Goal: Task Accomplishment & Management: Use online tool/utility

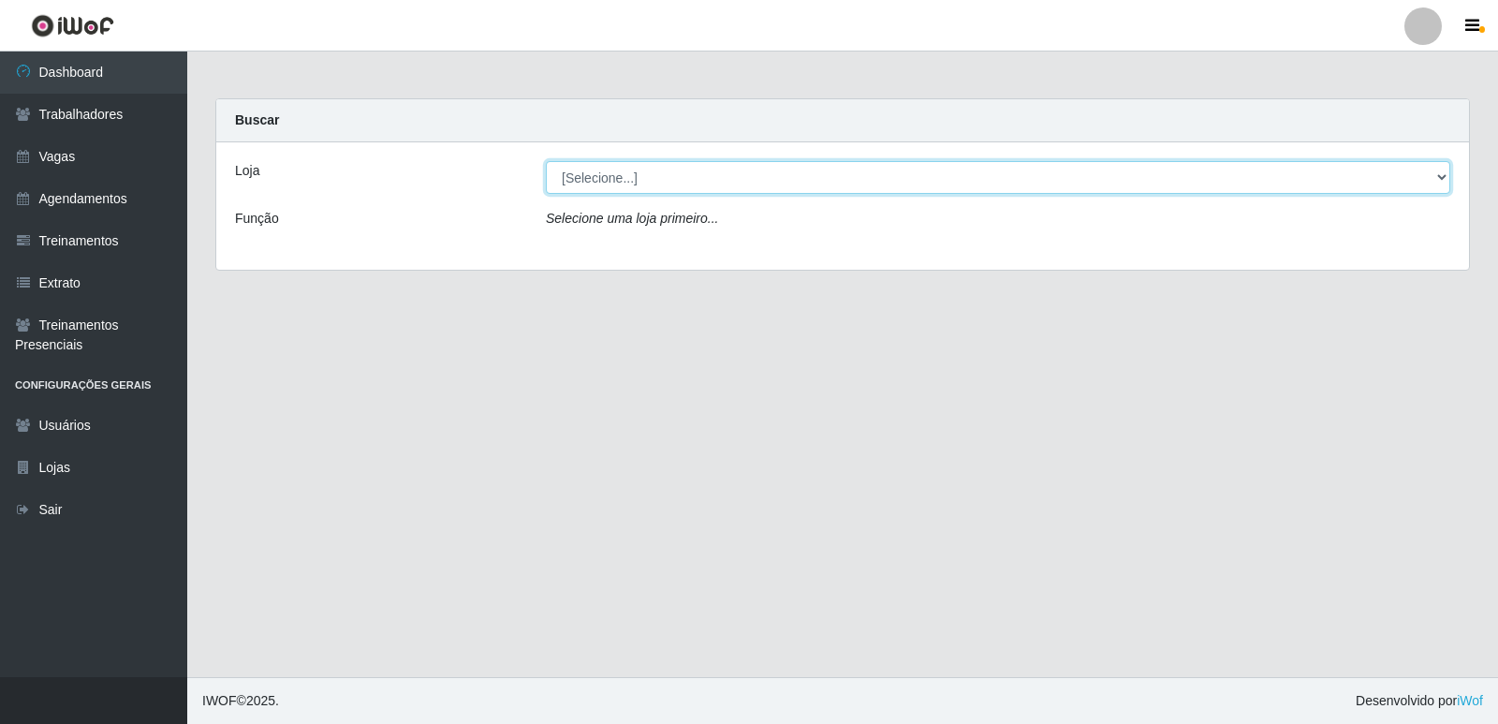
click at [687, 170] on select "[Selecione...] Restaurante A Paraibana - [GEOGRAPHIC_DATA]" at bounding box center [998, 177] width 904 height 33
select select "342"
click at [546, 161] on select "[Selecione...] Restaurante A Paraibana - [GEOGRAPHIC_DATA]" at bounding box center [998, 177] width 904 height 33
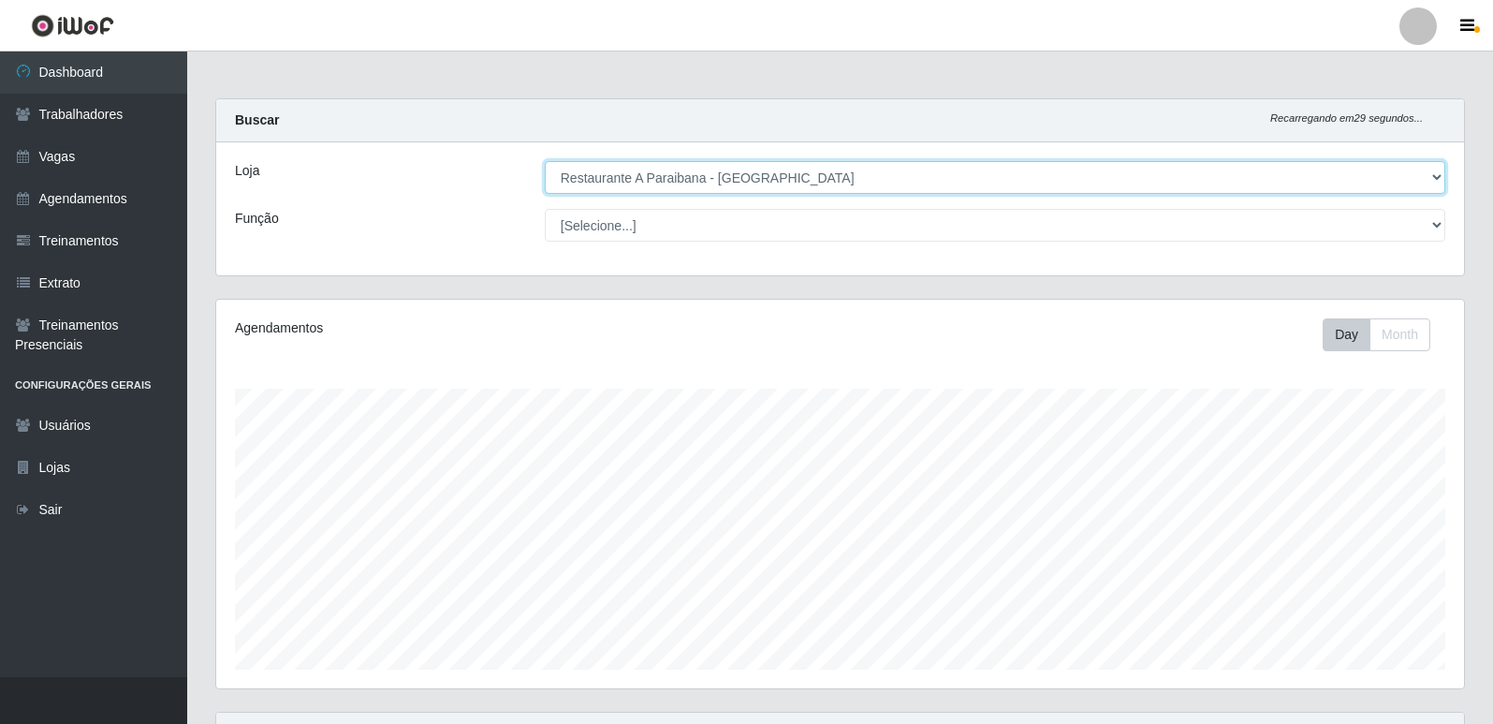
scroll to position [389, 1248]
click at [860, 172] on select "[Selecione...] Restaurante A Paraibana - [GEOGRAPHIC_DATA]" at bounding box center [995, 177] width 901 height 33
click at [855, 173] on select "[Selecione...] Restaurante A Paraibana - [GEOGRAPHIC_DATA]" at bounding box center [995, 177] width 901 height 33
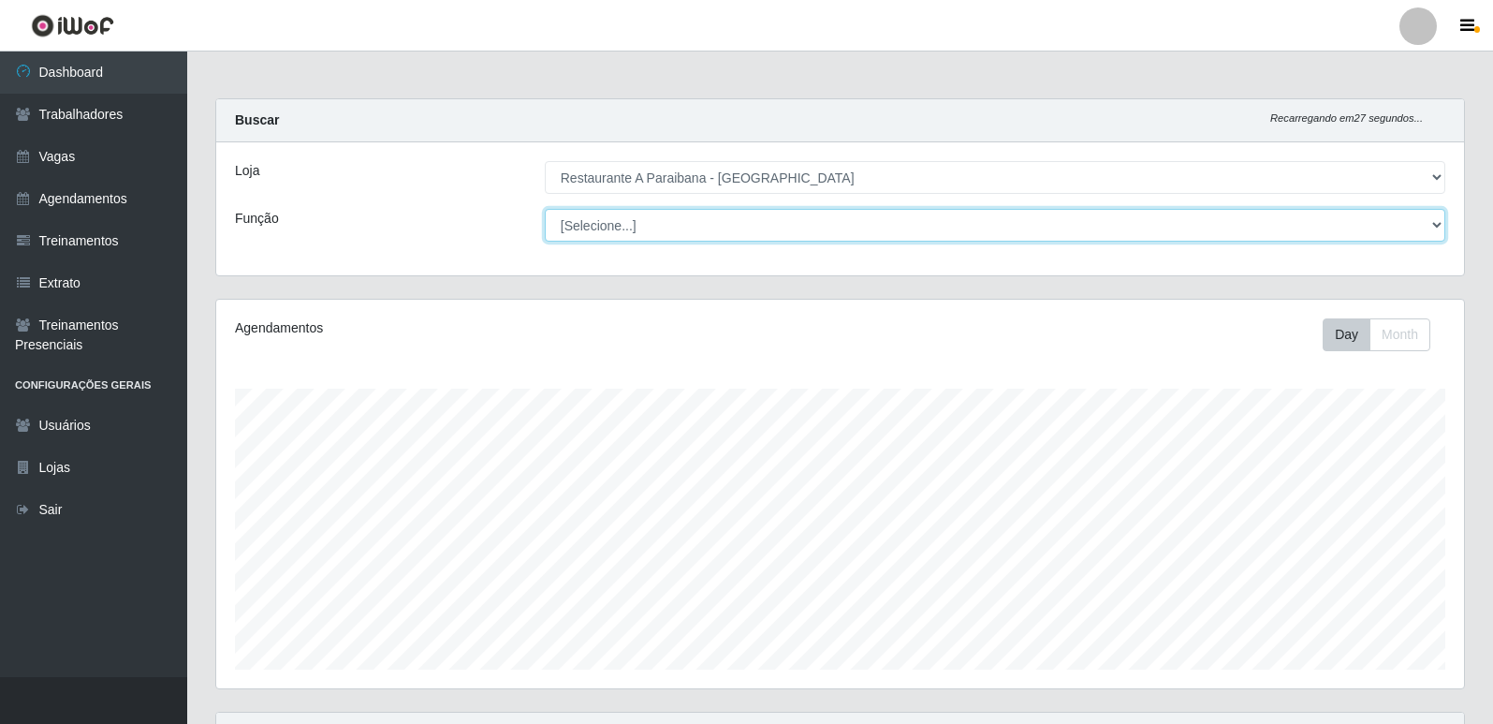
click at [834, 214] on select "[Selecione...] ASG ASG + ASG ++ Auxiliar de Cozinha Auxiliar de Cozinha + Auxil…" at bounding box center [995, 225] width 901 height 33
select select "5"
click at [545, 209] on select "[Selecione...] ASG ASG + ASG ++ Auxiliar de Cozinha Auxiliar de Cozinha + Auxil…" at bounding box center [995, 225] width 901 height 33
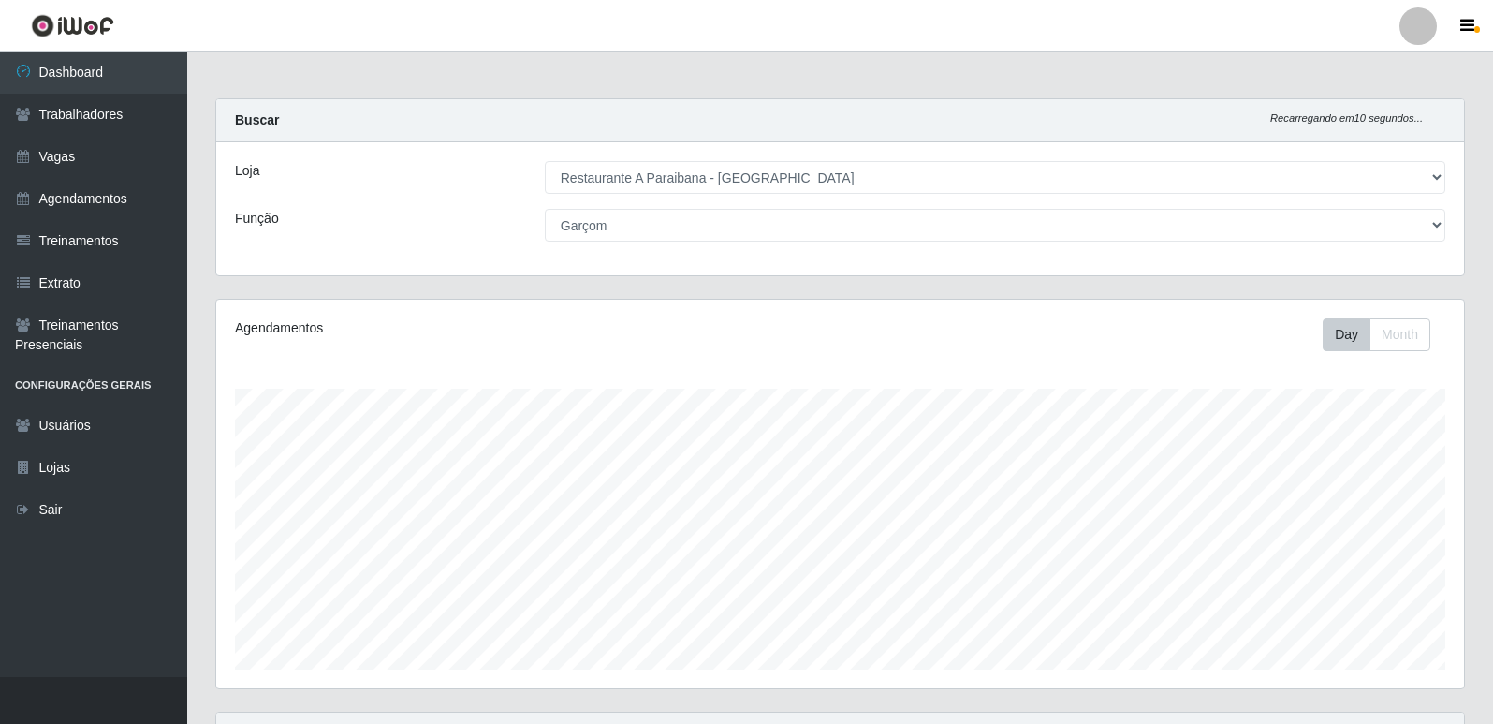
click at [491, 246] on div "Loja [Selecione...] Restaurante A Paraibana - [GEOGRAPHIC_DATA] Função [Selecio…" at bounding box center [840, 208] width 1248 height 133
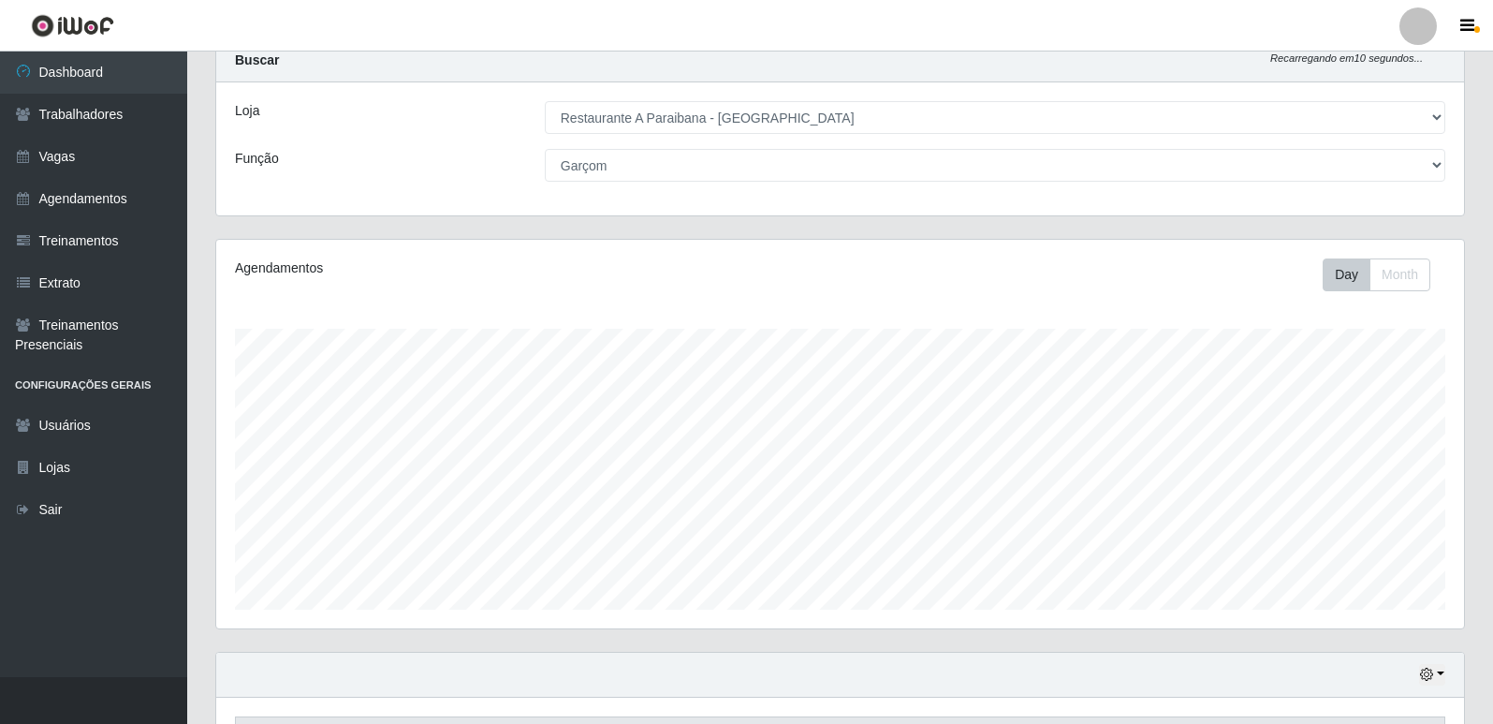
scroll to position [94, 0]
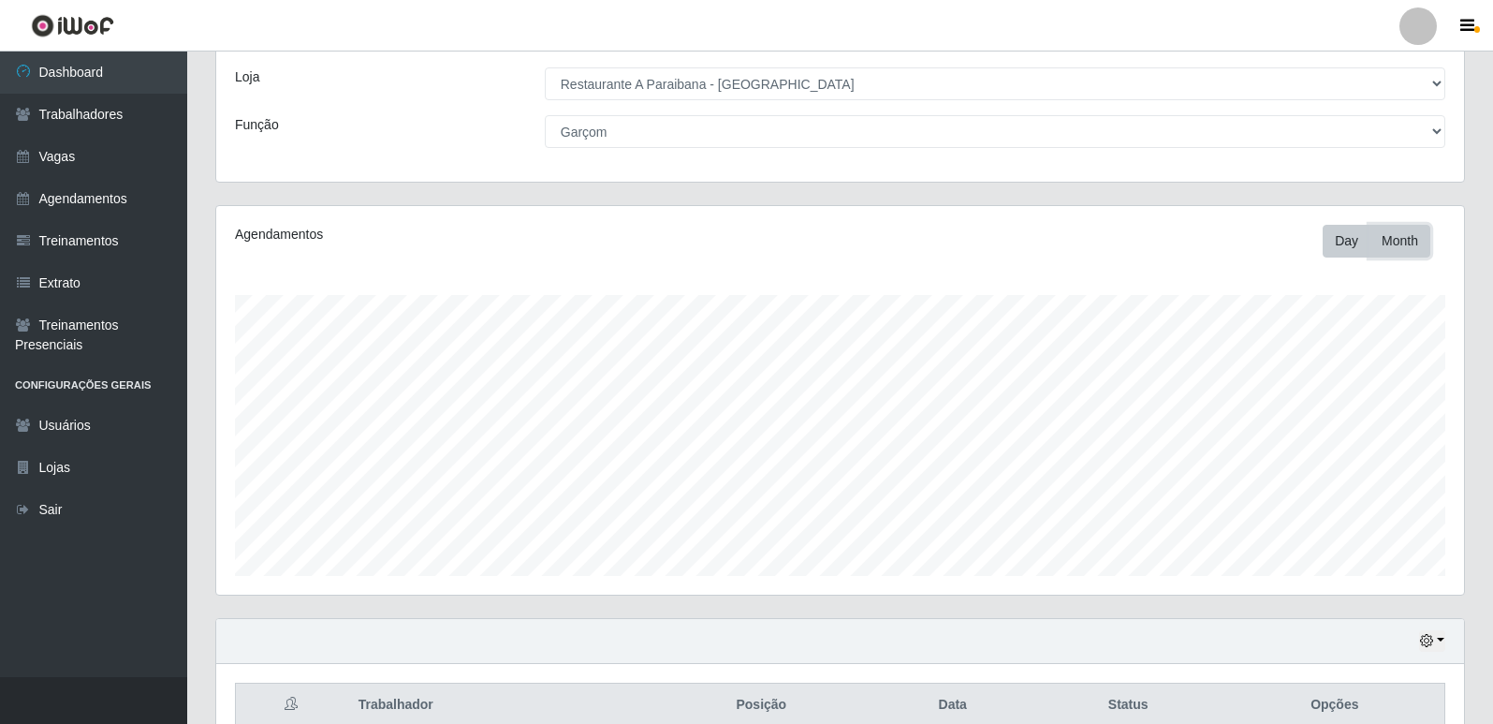
click at [1428, 243] on button "Month" at bounding box center [1400, 241] width 61 height 33
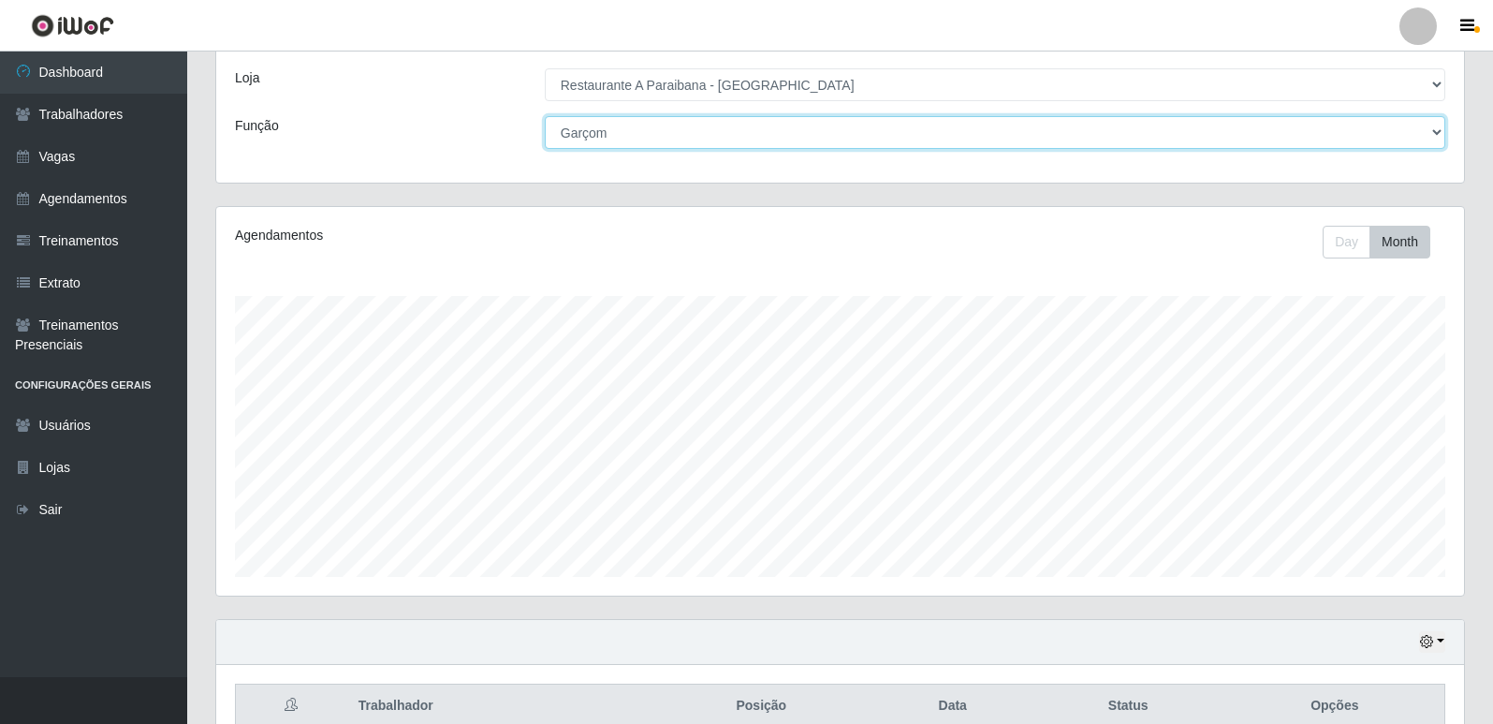
click at [761, 141] on select "[Selecione...] ASG ASG + ASG ++ Auxiliar de Cozinha Auxiliar de Cozinha + Auxil…" at bounding box center [995, 132] width 901 height 33
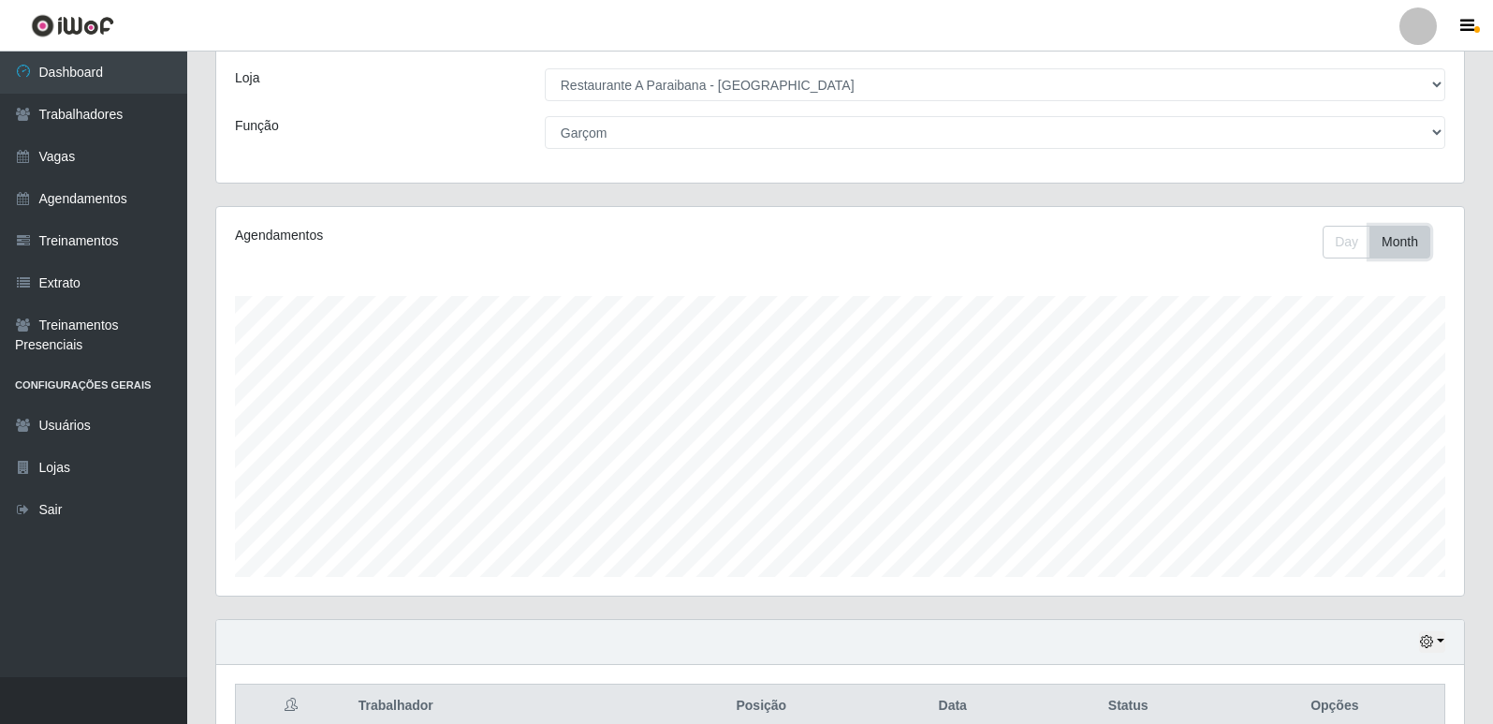
click at [1384, 241] on button "Month" at bounding box center [1400, 242] width 61 height 33
click at [1381, 241] on button "Month" at bounding box center [1400, 242] width 61 height 33
click at [1317, 242] on div "Day Month" at bounding box center [1098, 242] width 723 height 33
click at [1337, 244] on button "Day" at bounding box center [1347, 242] width 48 height 33
click at [1371, 238] on button "Month" at bounding box center [1400, 242] width 61 height 33
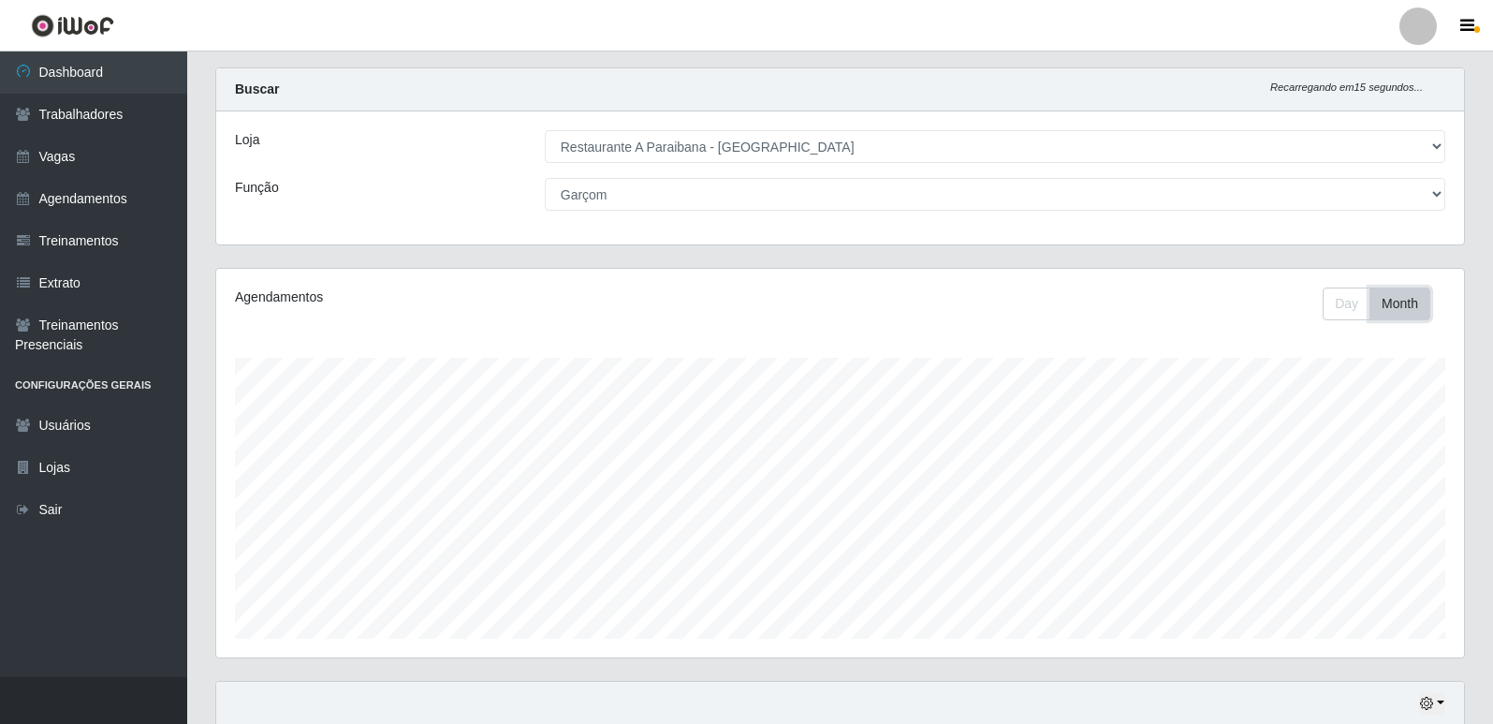
scroll to position [0, 0]
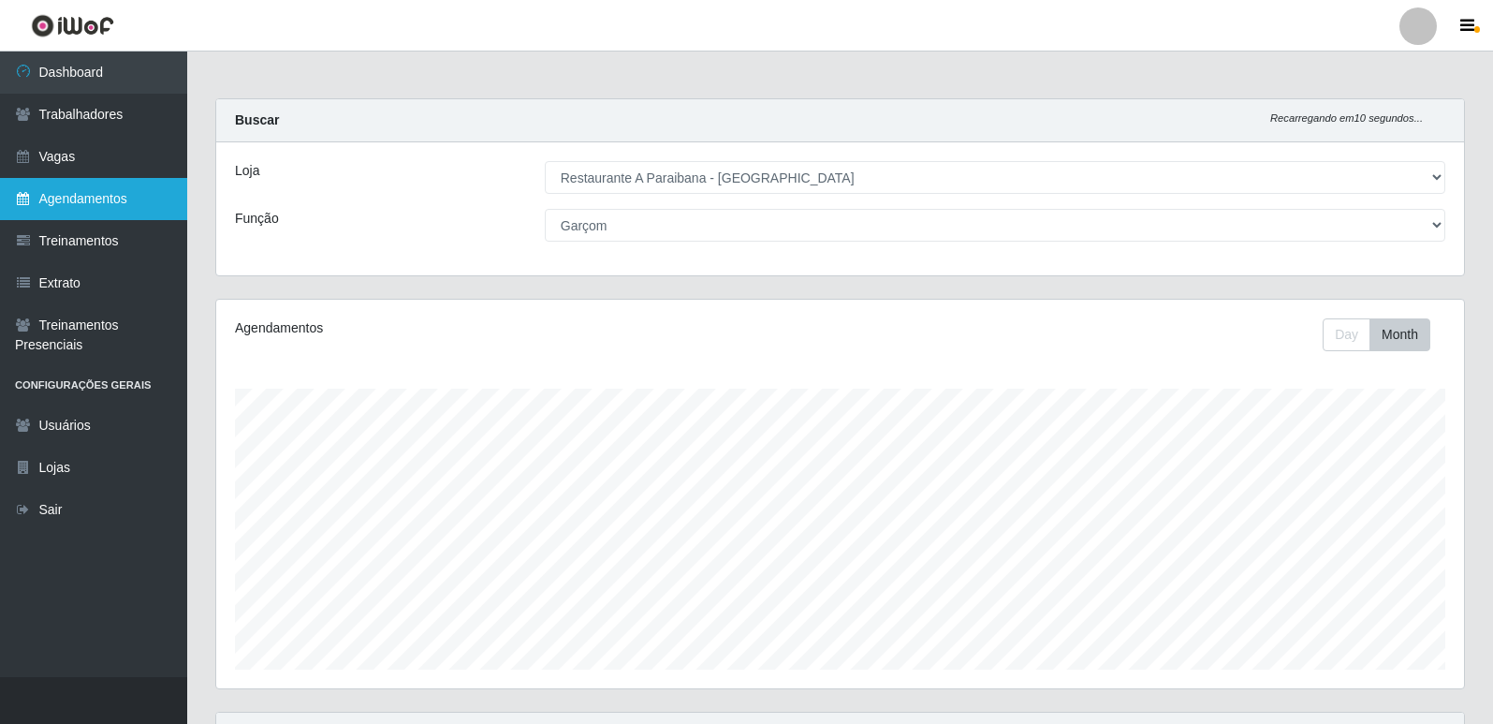
click at [137, 188] on link "Agendamentos" at bounding box center [93, 199] width 187 height 42
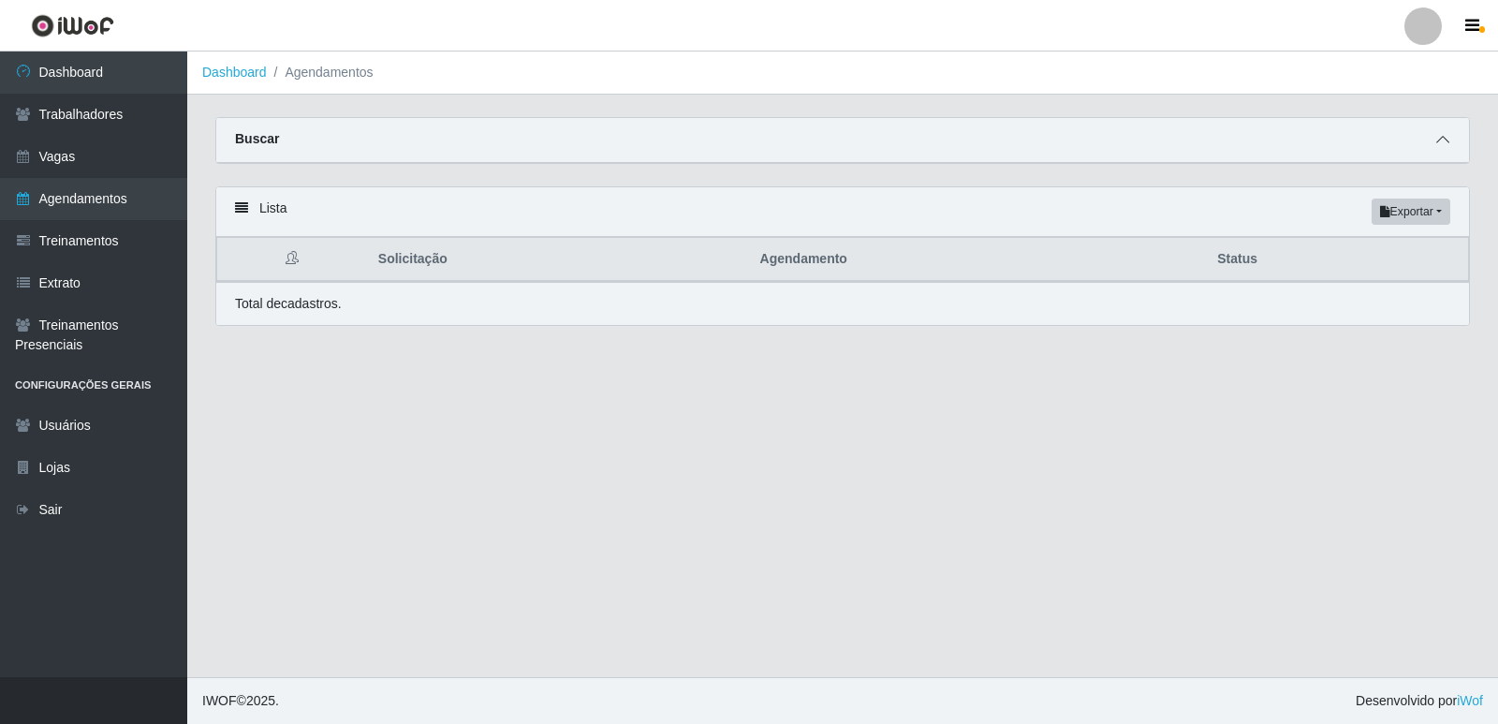
click at [1448, 142] on icon at bounding box center [1442, 139] width 13 height 13
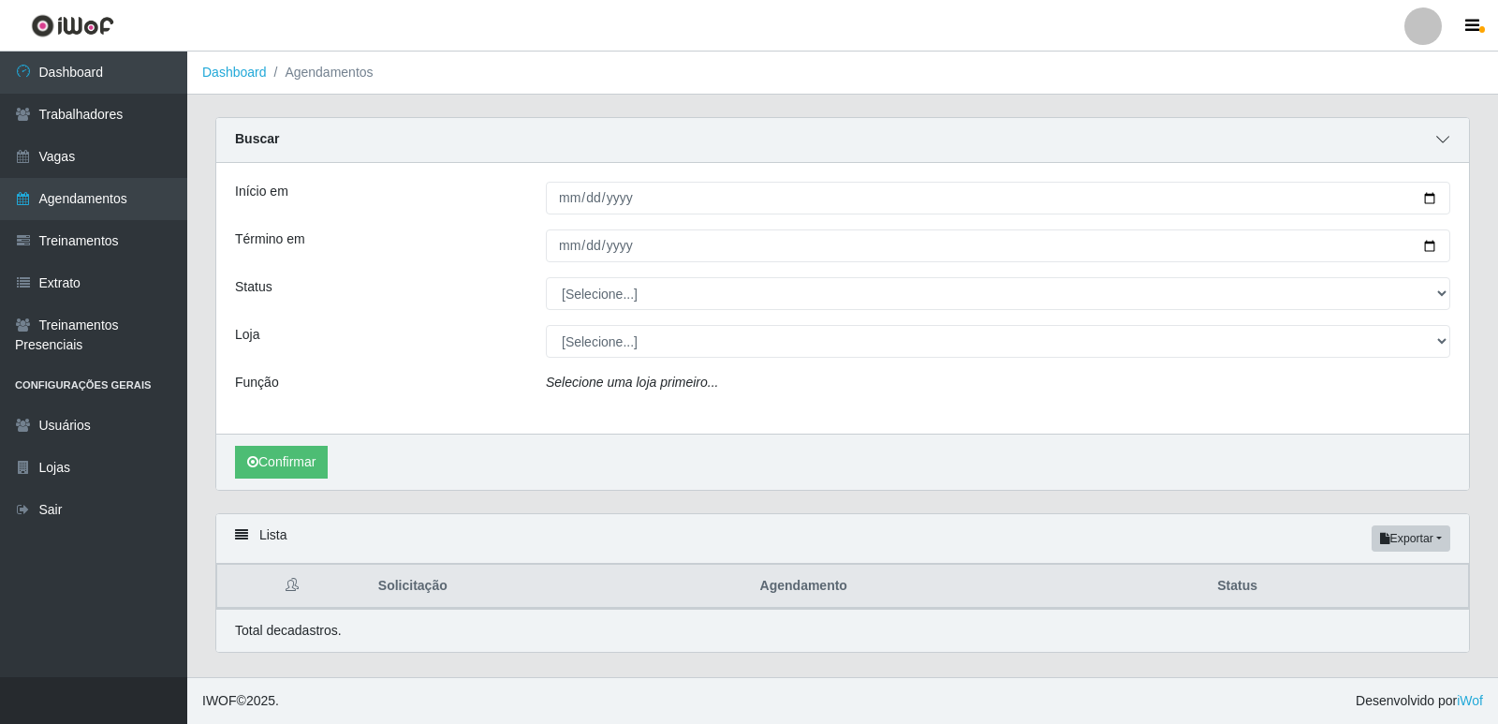
click at [1448, 143] on icon at bounding box center [1442, 139] width 13 height 13
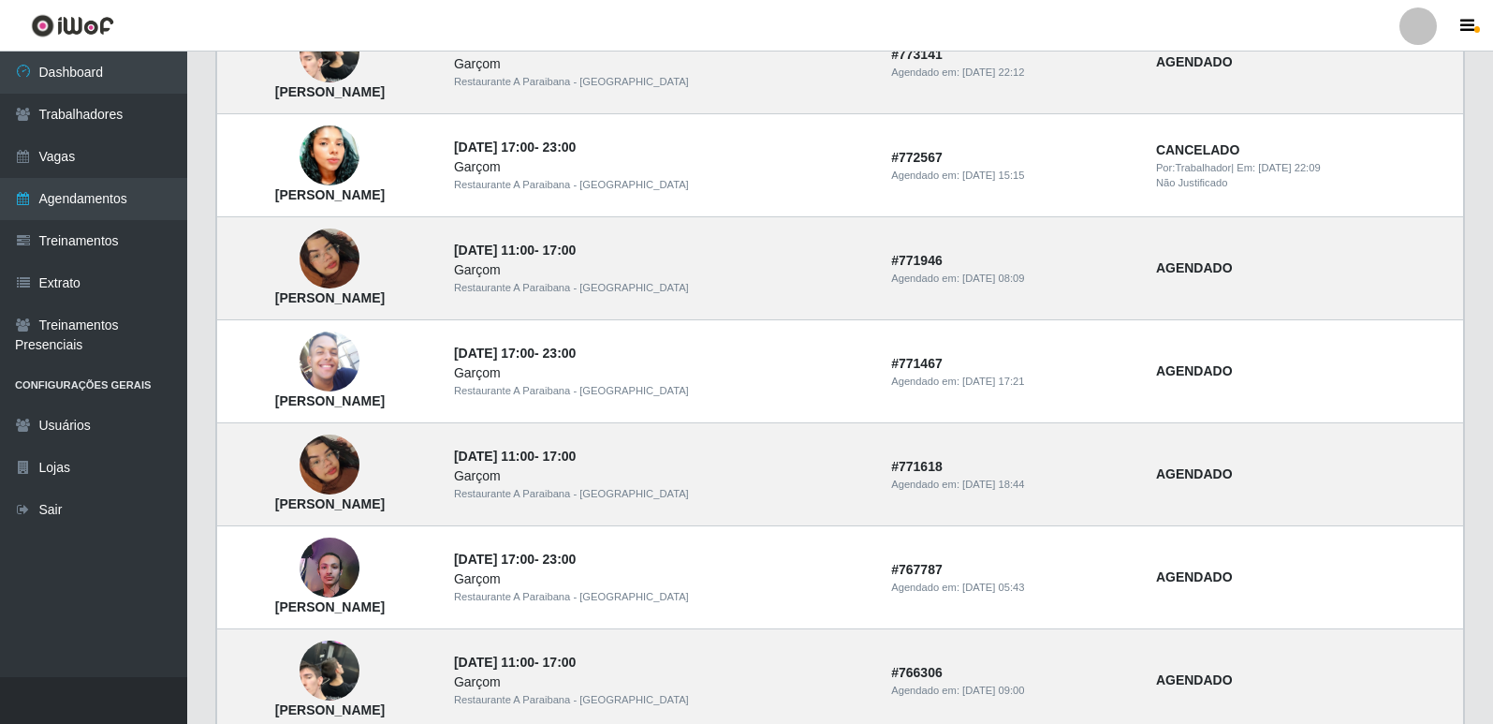
scroll to position [1137, 0]
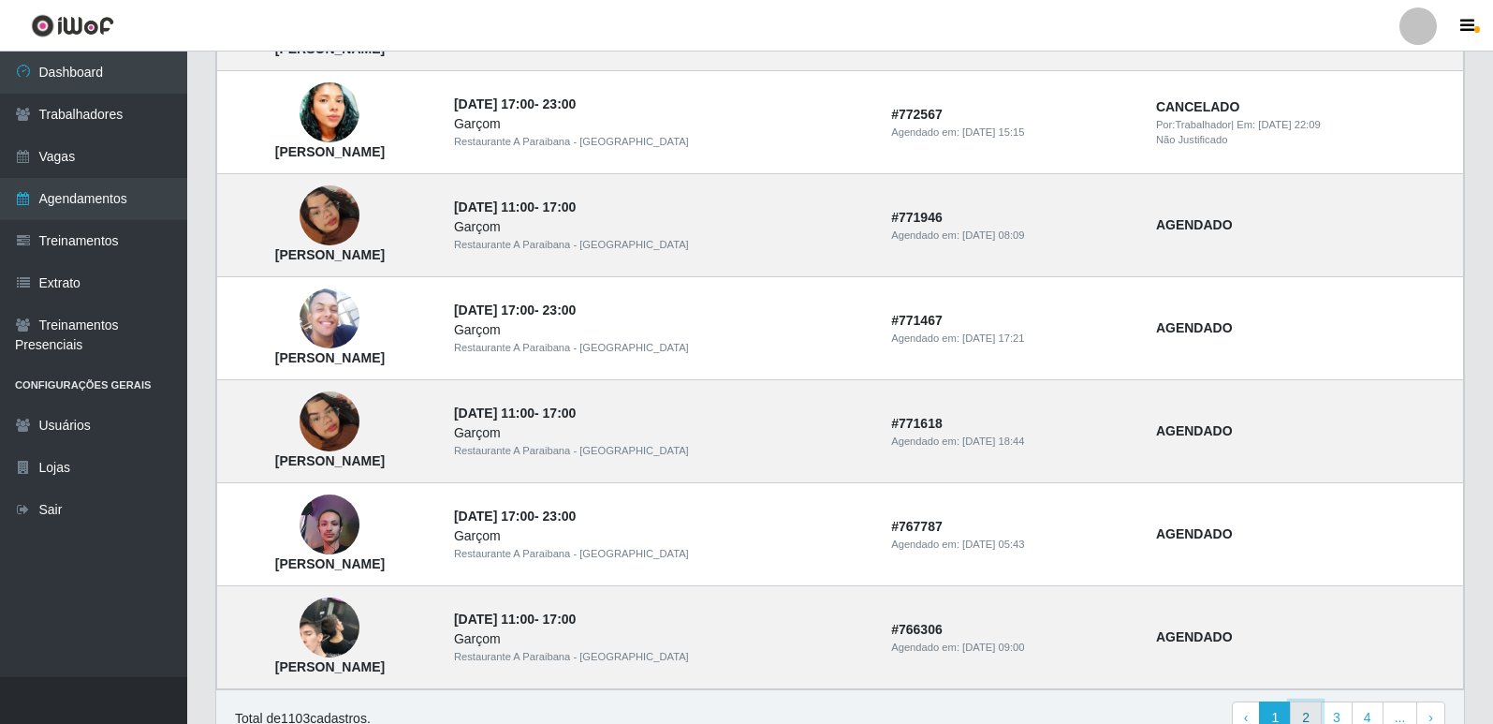
click at [1302, 711] on link "2" at bounding box center [1306, 718] width 32 height 34
